Goal: Obtain resource: Download file/media

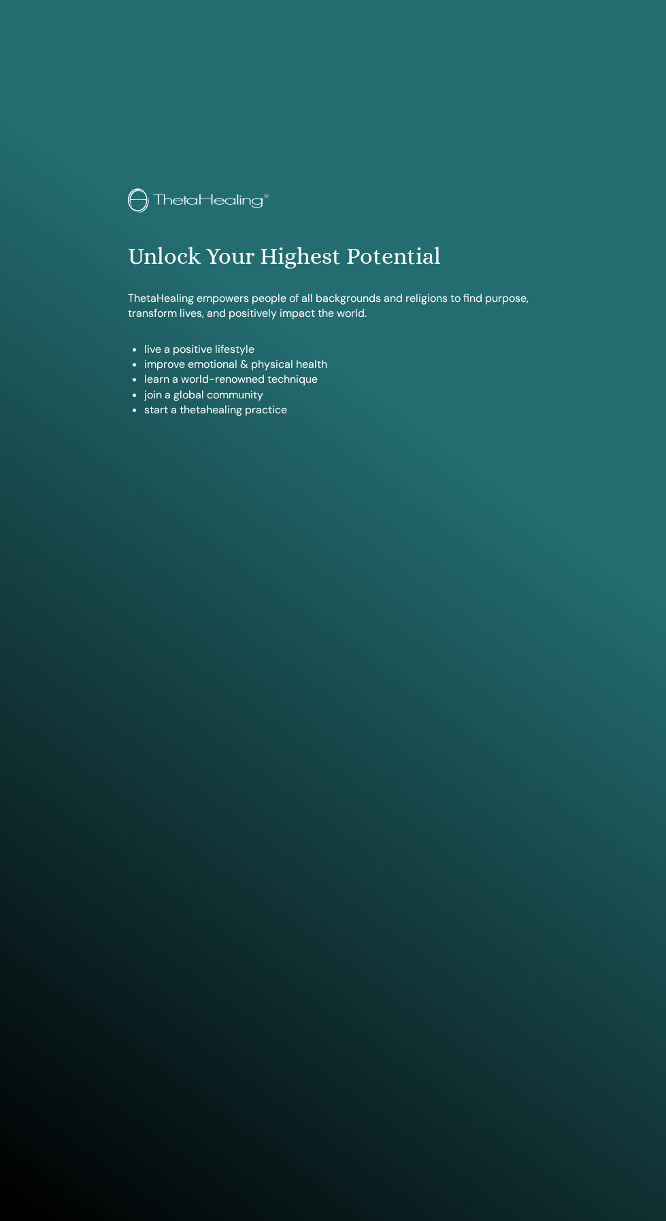
scroll to position [1110, 0]
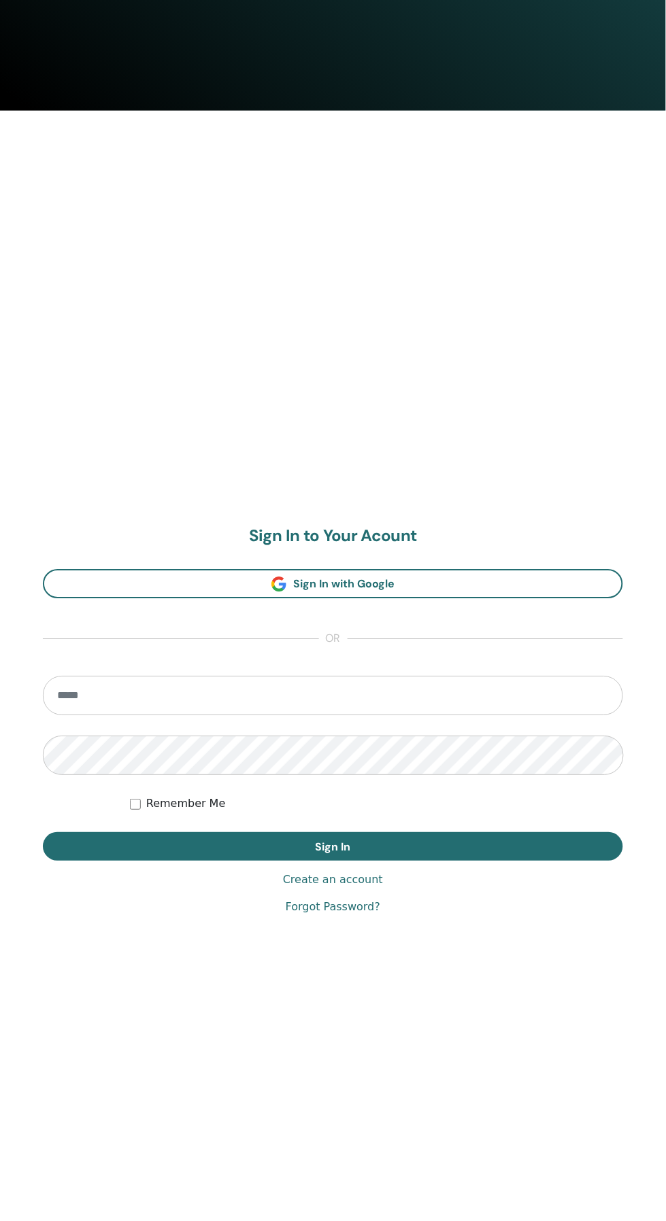
click at [233, 699] on input "email" at bounding box center [333, 696] width 580 height 39
type input "**********"
click at [43, 833] on button "Sign In" at bounding box center [333, 847] width 580 height 29
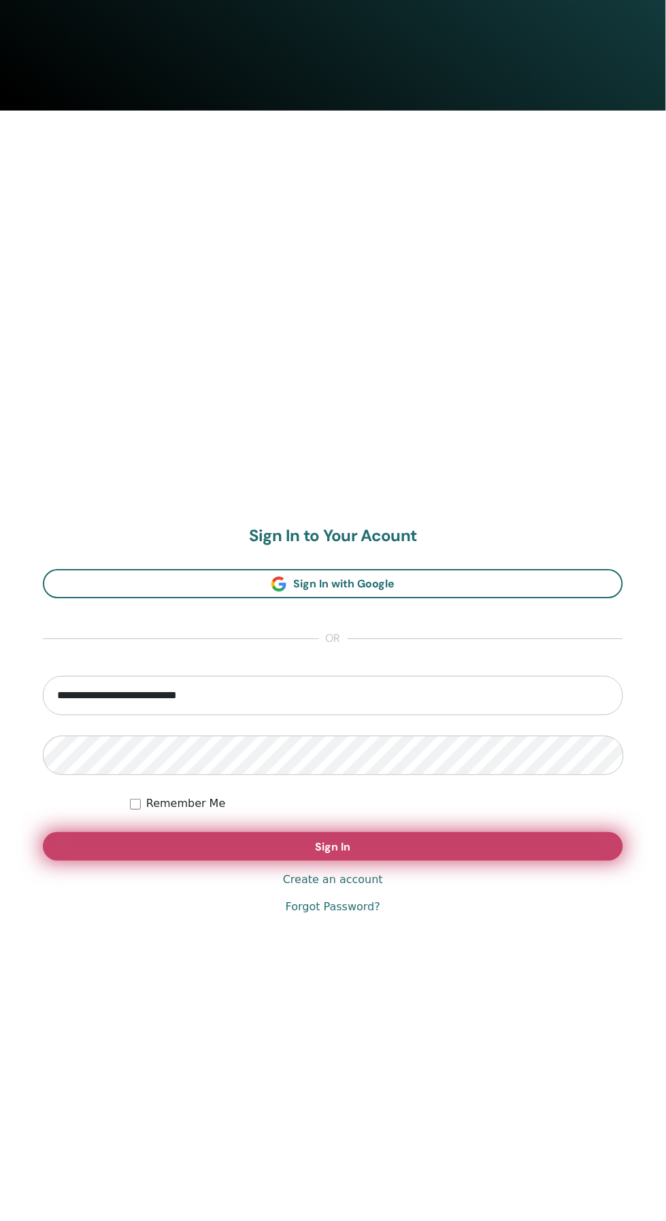
click at [352, 860] on button "Sign In" at bounding box center [333, 847] width 580 height 29
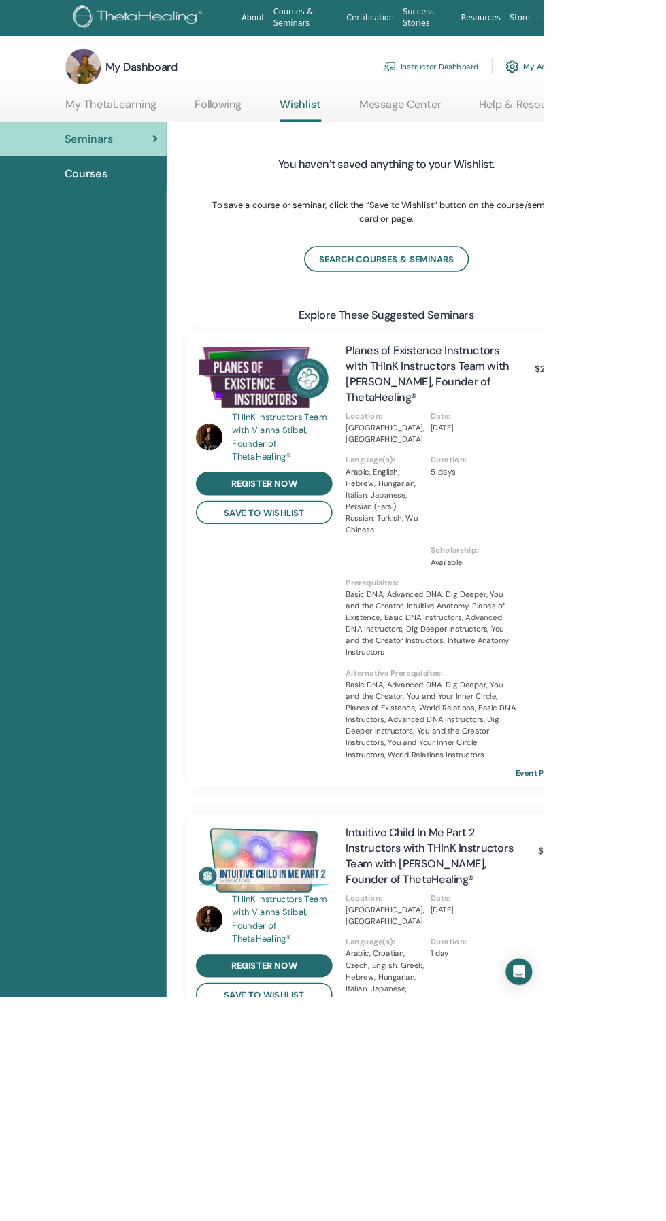
click at [555, 87] on link "Instructor Dashboard" at bounding box center [527, 82] width 117 height 30
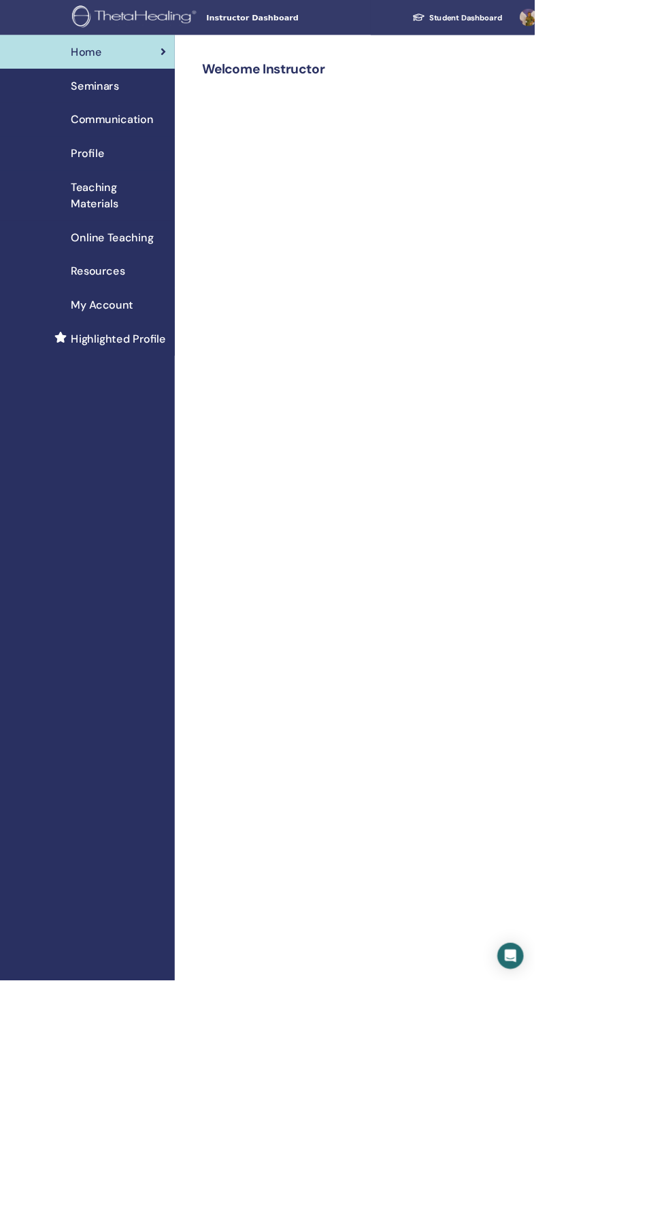
scroll to position [1, 0]
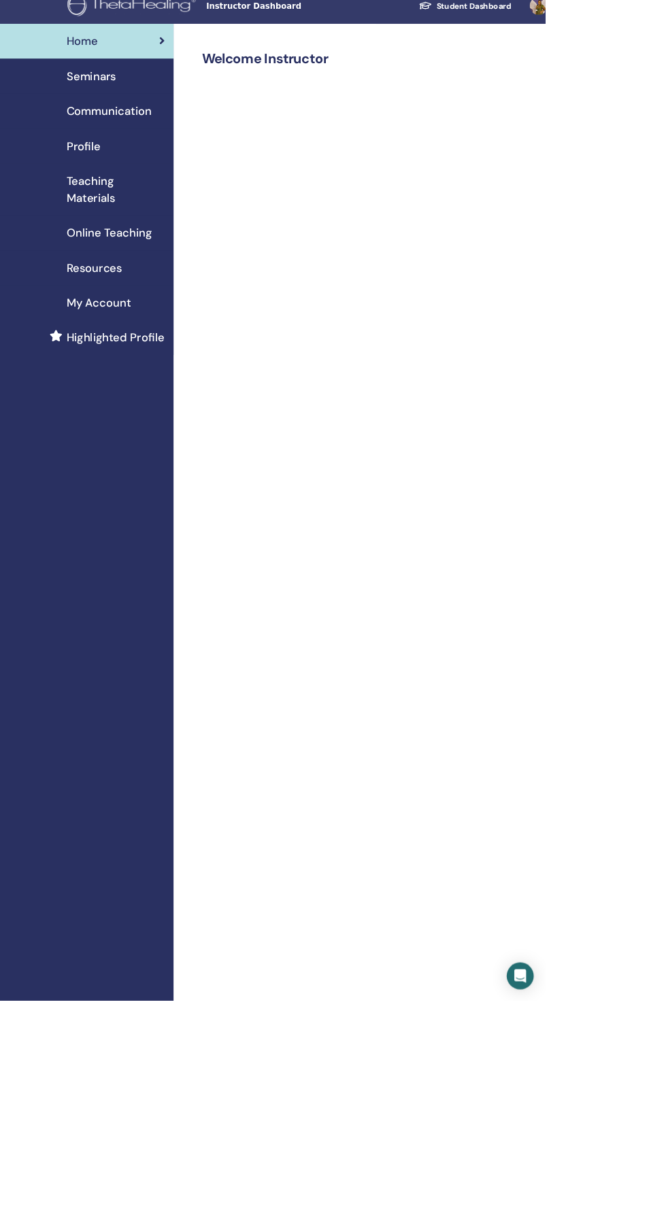
click at [141, 243] on span "Teaching Materials" at bounding box center [147, 242] width 118 height 41
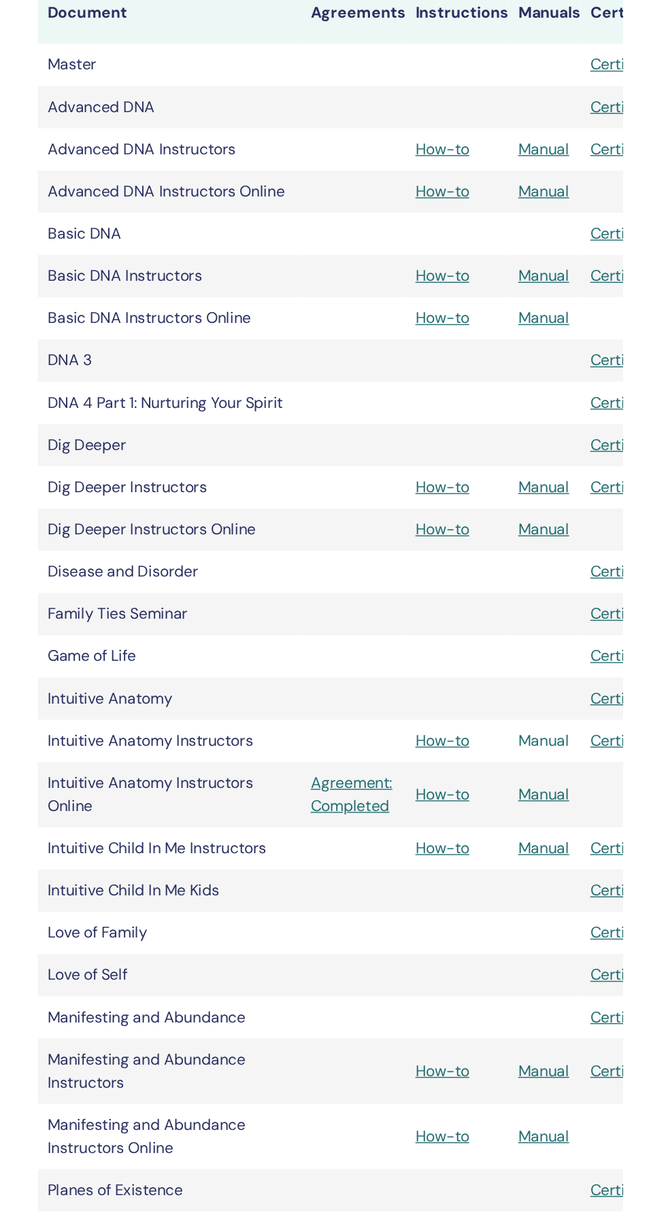
click at [619, 804] on link "Manual" at bounding box center [610, 809] width 36 height 14
